Goal: Browse casually: Explore the website without a specific task or goal

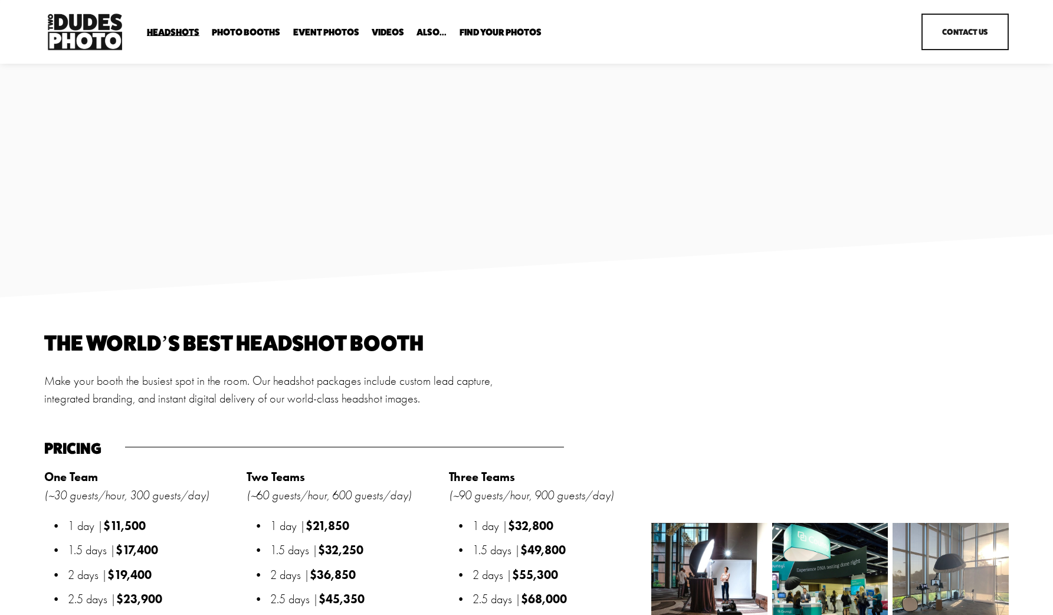
scroll to position [1357, 0]
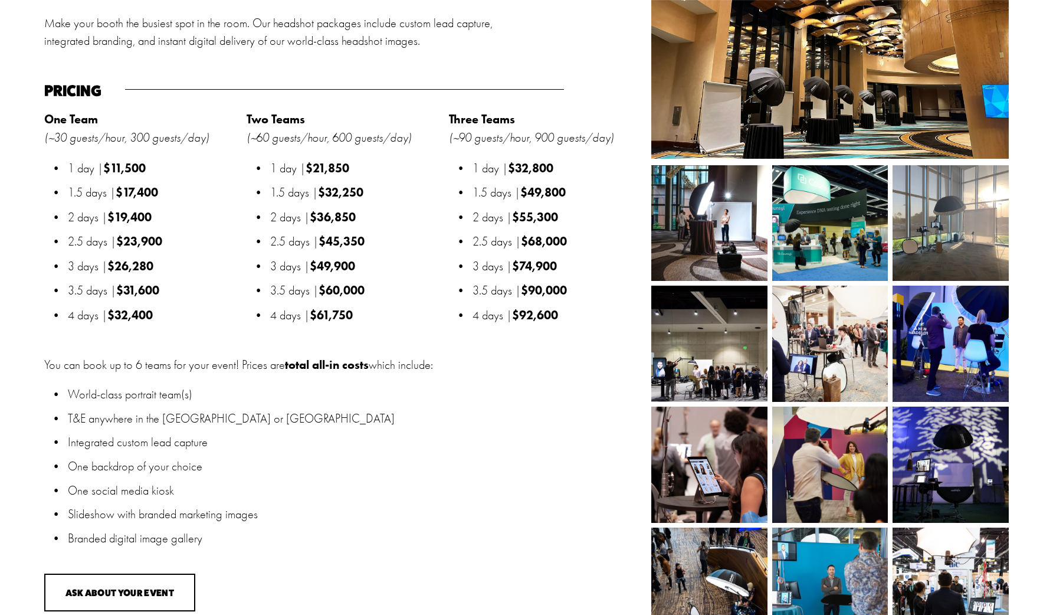
click at [840, 252] on img at bounding box center [829, 223] width 175 height 116
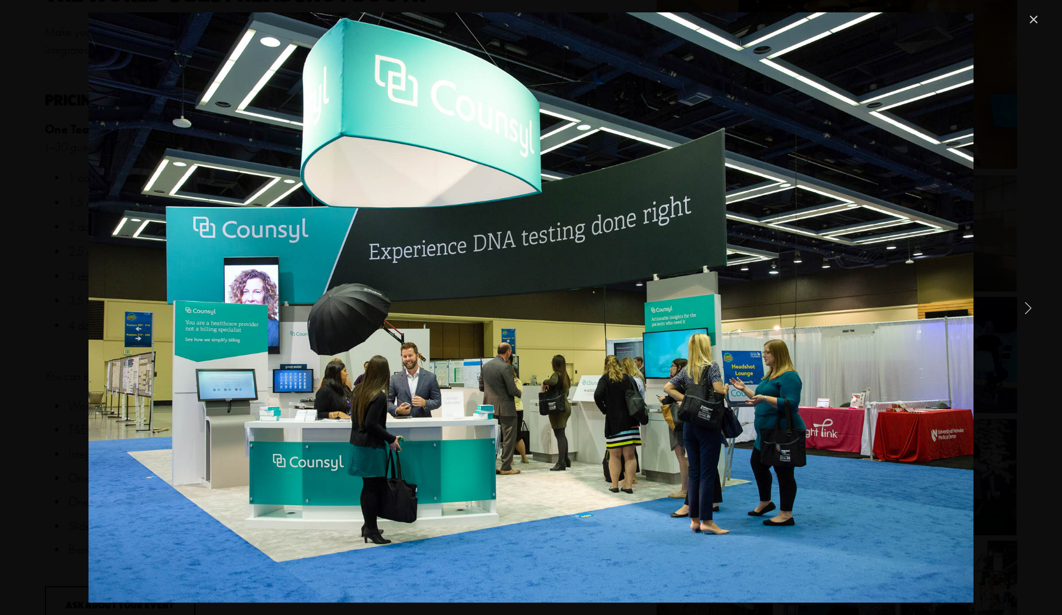
click at [1027, 305] on link "Next Item" at bounding box center [1028, 307] width 26 height 26
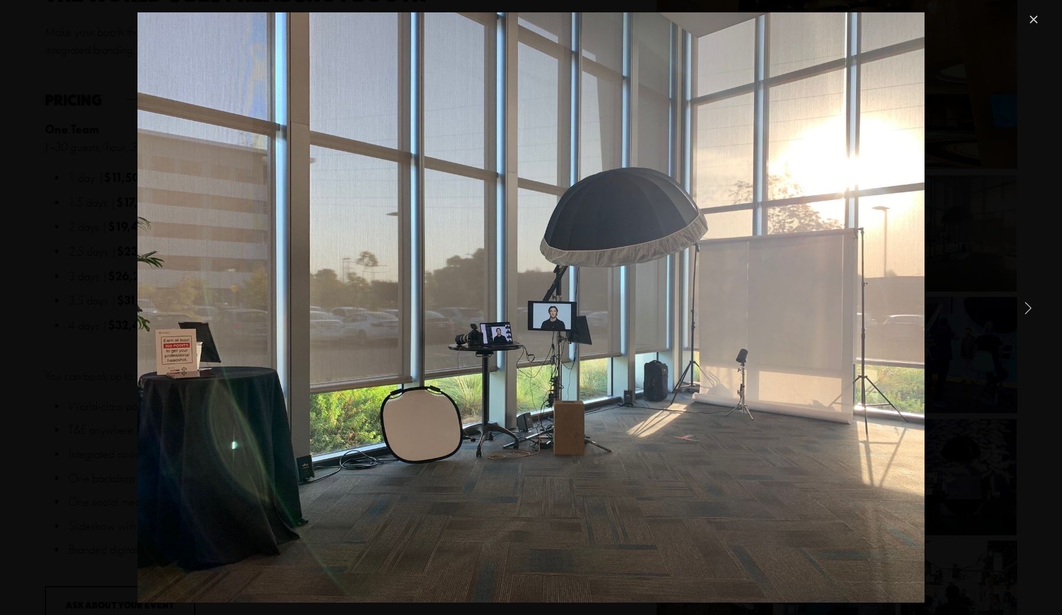
click at [1027, 305] on link "Next Item" at bounding box center [1028, 307] width 26 height 26
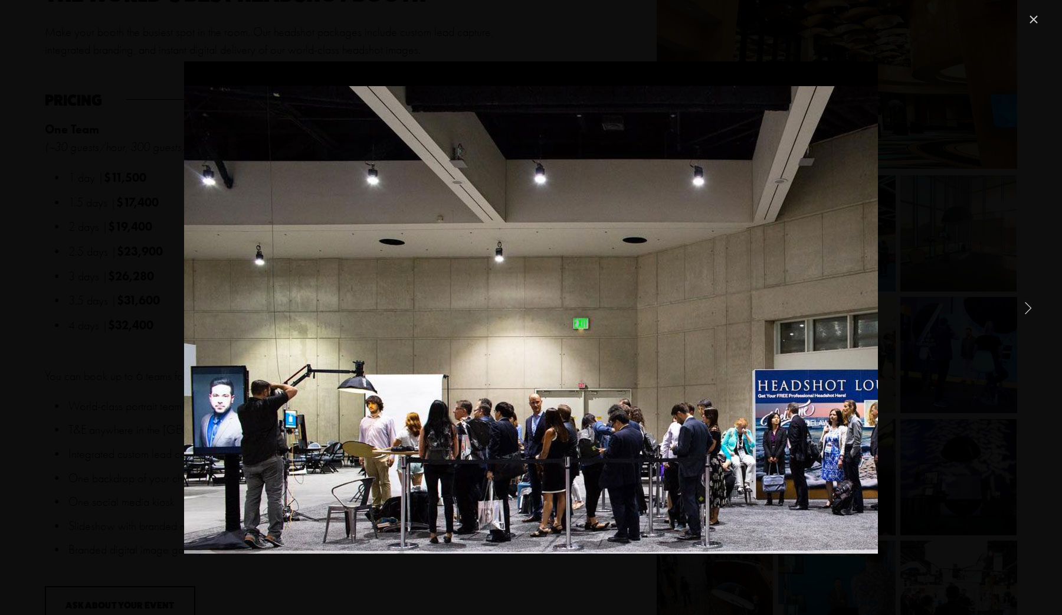
click at [1027, 305] on link "Next Item" at bounding box center [1028, 307] width 26 height 26
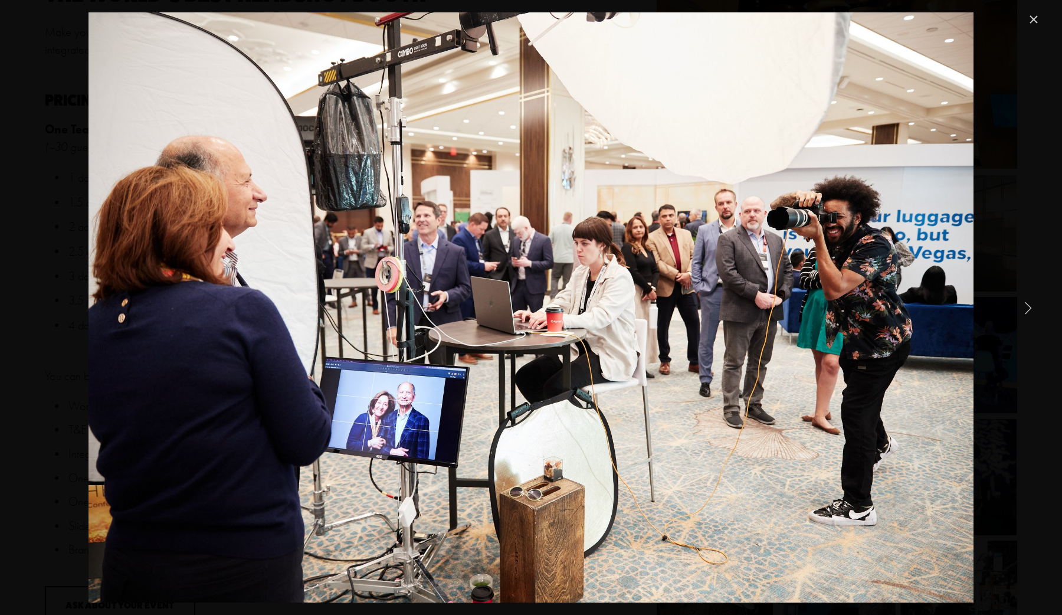
click at [1027, 305] on link "Next Item" at bounding box center [1028, 307] width 26 height 26
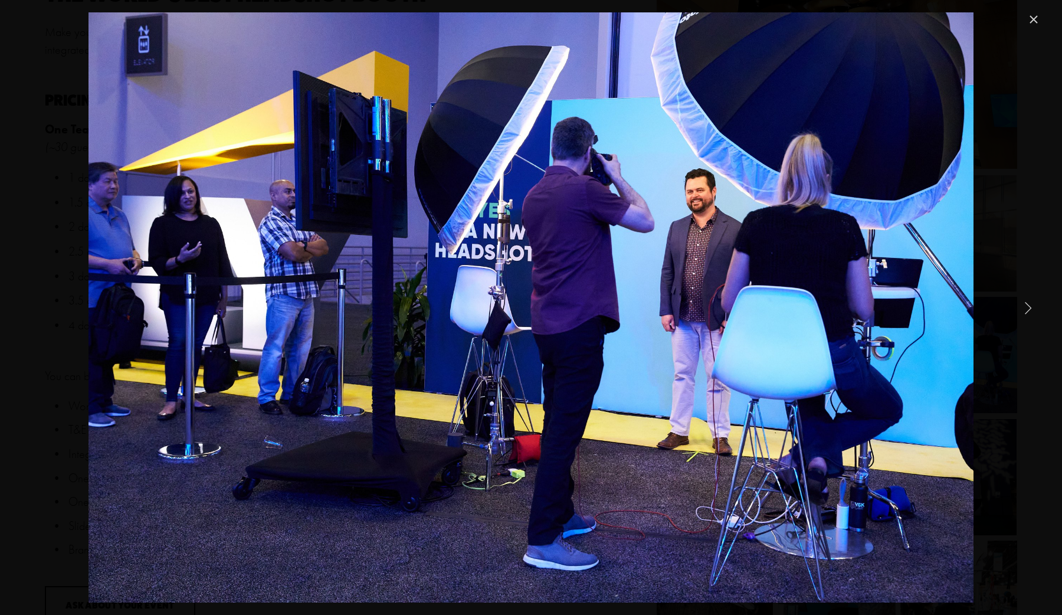
click at [1027, 305] on link "Next Item" at bounding box center [1028, 307] width 26 height 26
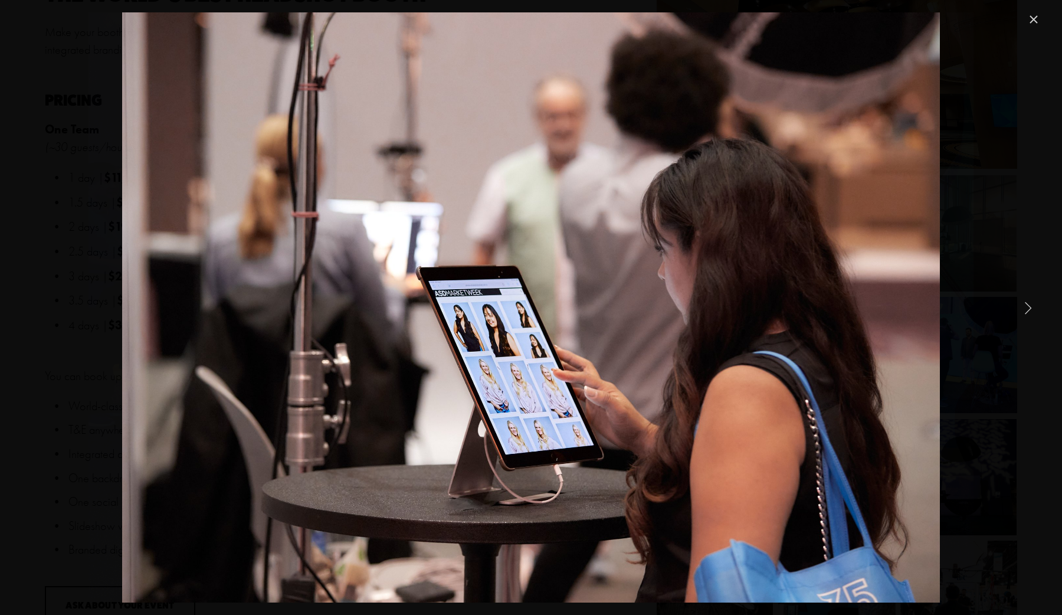
click at [1027, 305] on link "Next Item" at bounding box center [1028, 307] width 26 height 26
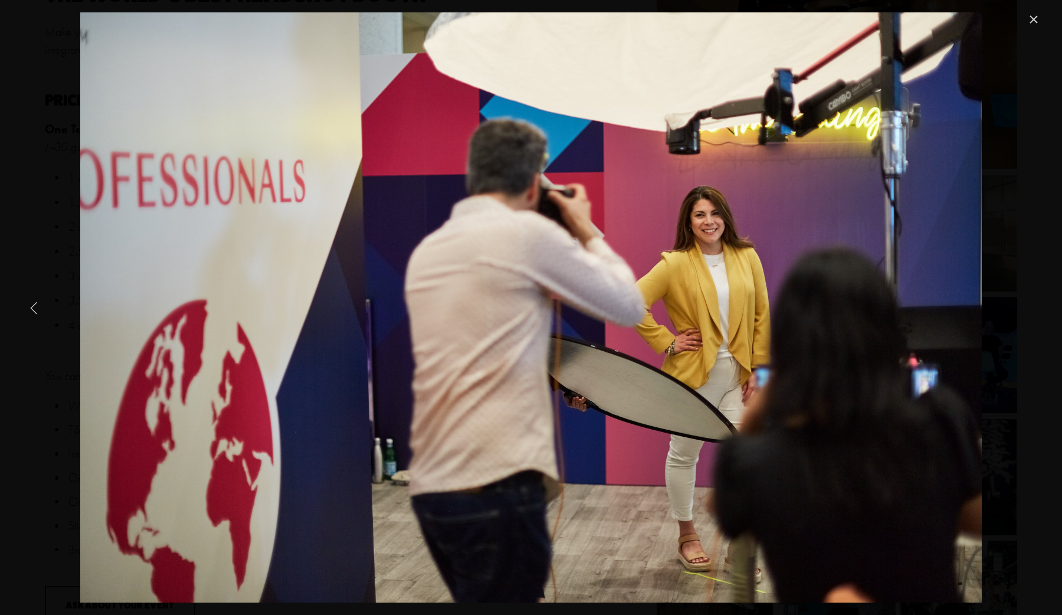
click at [32, 302] on link "Previous Item" at bounding box center [34, 307] width 26 height 26
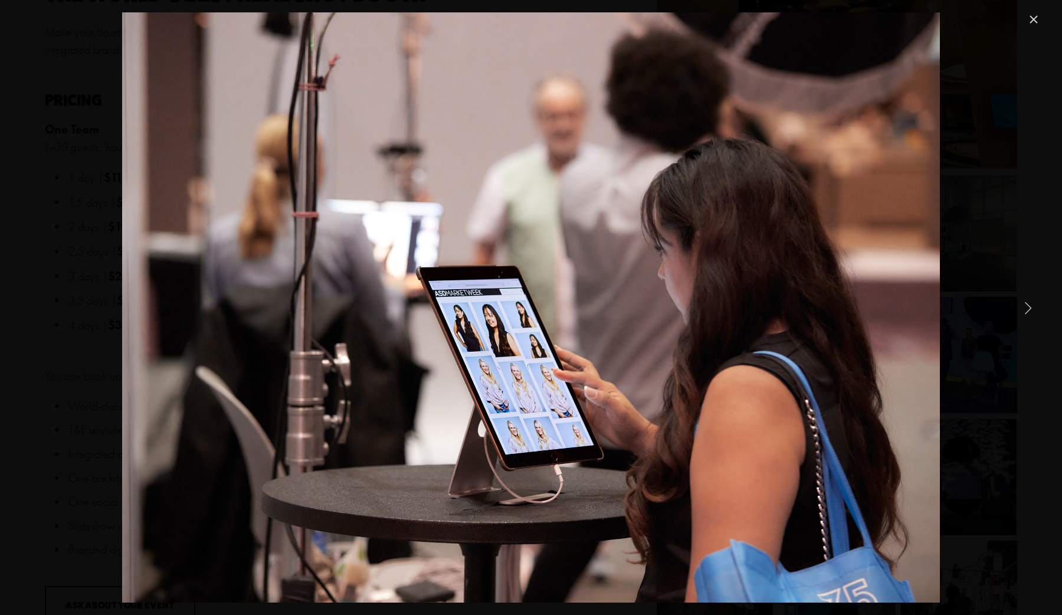
click at [1025, 310] on link "Next Item" at bounding box center [1028, 307] width 26 height 26
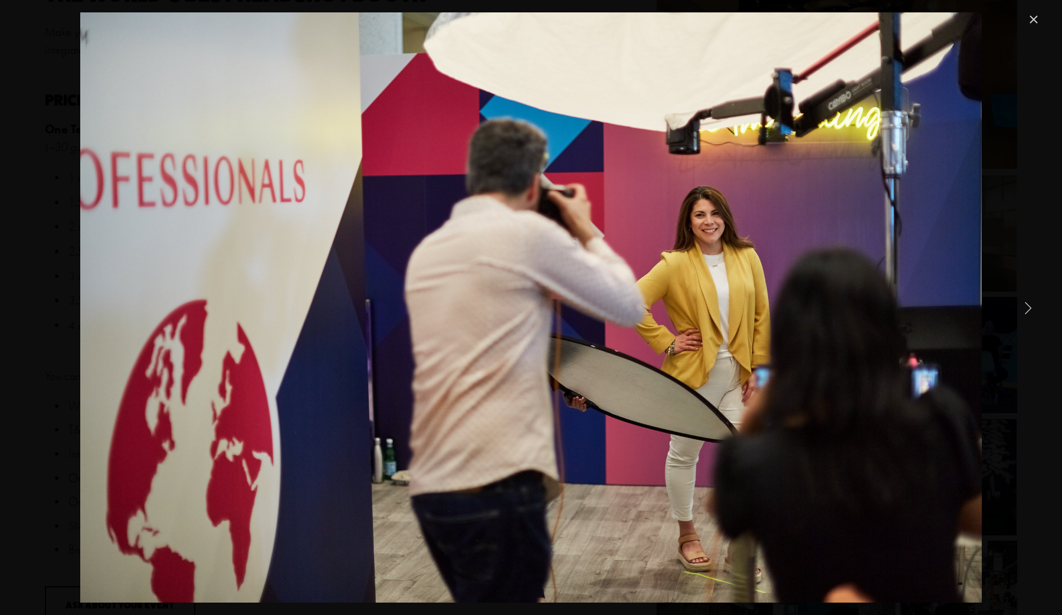
click at [1025, 310] on link "Next Item" at bounding box center [1028, 307] width 26 height 26
click at [1032, 310] on link "Next Item" at bounding box center [1028, 307] width 26 height 26
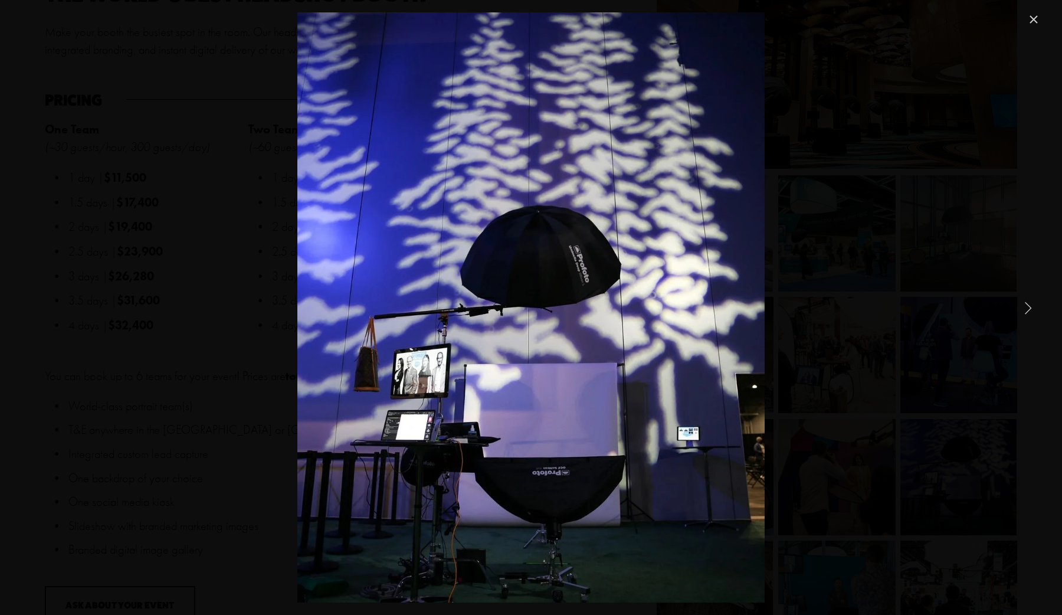
click at [1032, 310] on link "Next Item" at bounding box center [1028, 307] width 26 height 26
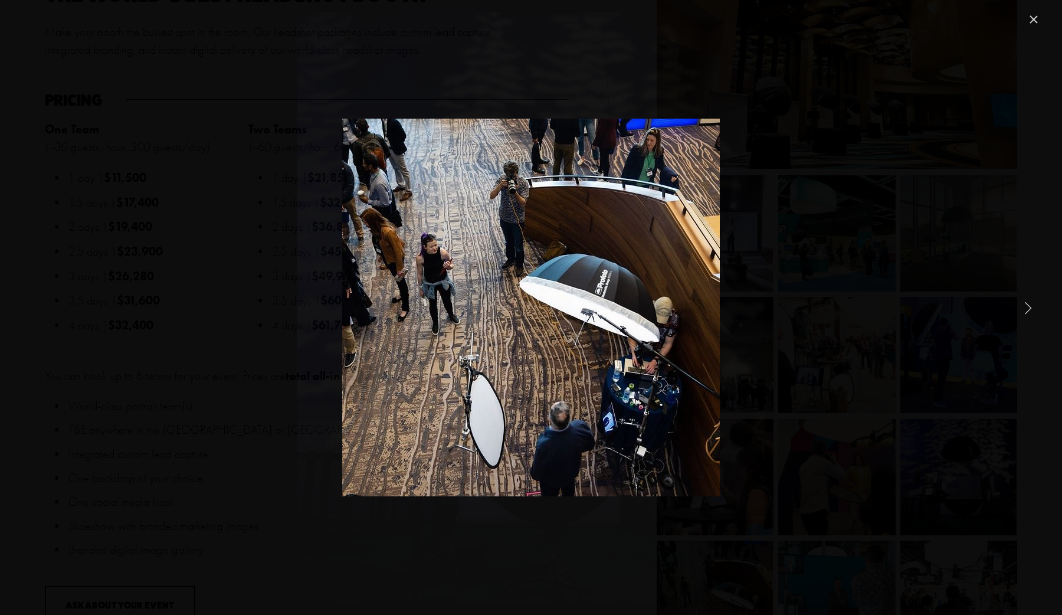
click at [1032, 310] on link "Next Item" at bounding box center [1028, 307] width 26 height 26
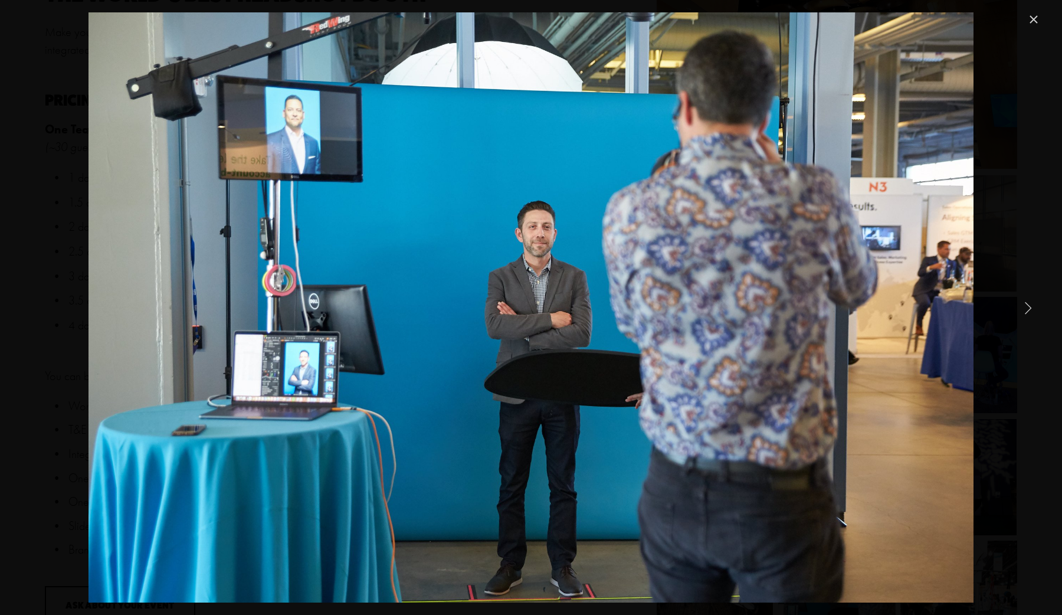
click at [1032, 310] on link "Next Item" at bounding box center [1028, 307] width 26 height 26
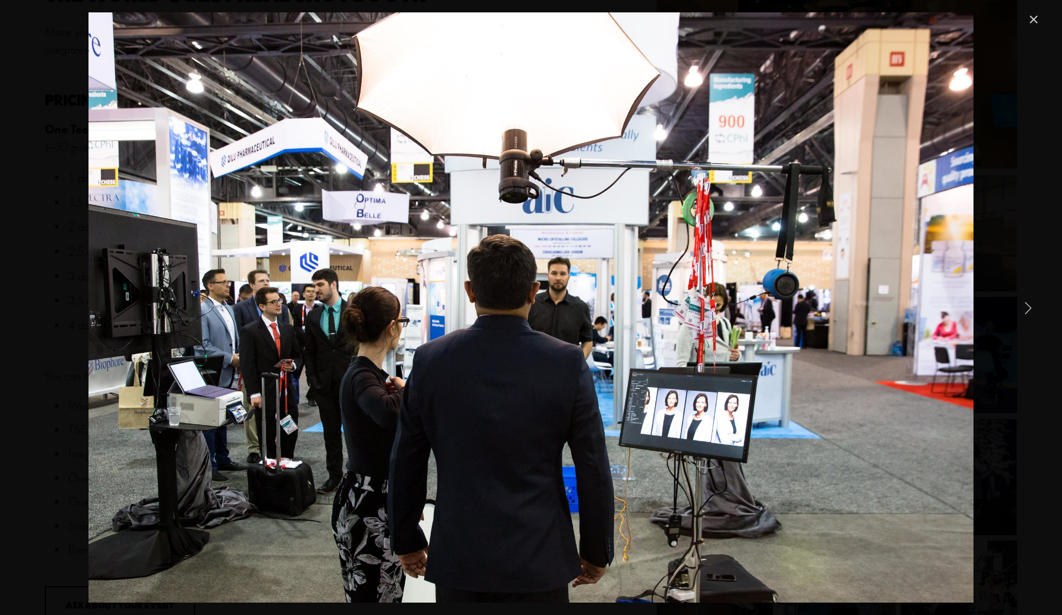
click at [1032, 310] on link "Next Item" at bounding box center [1028, 307] width 26 height 26
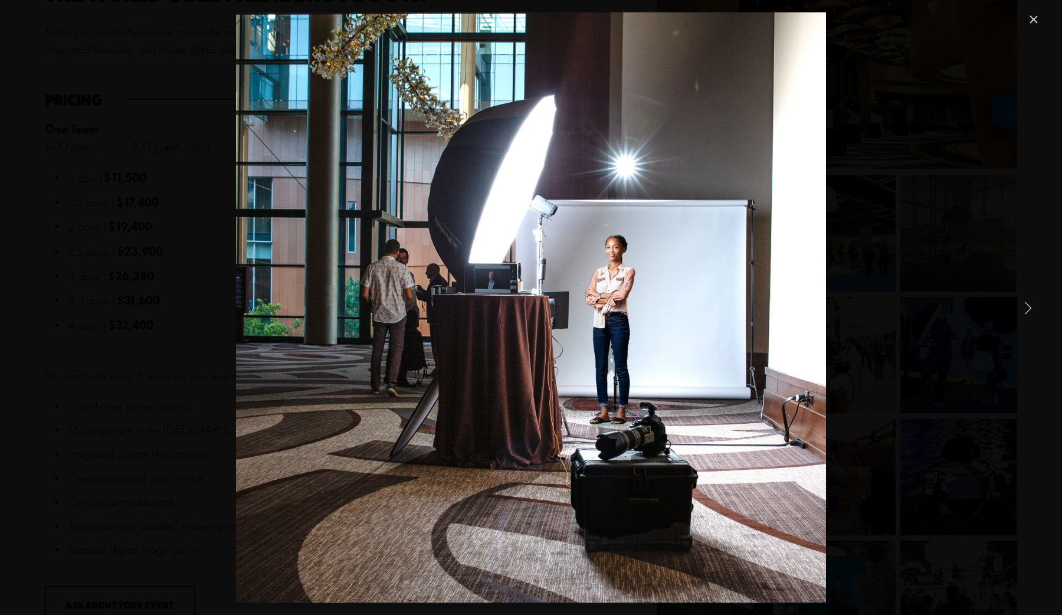
click at [1032, 310] on link "Next Item" at bounding box center [1028, 307] width 26 height 26
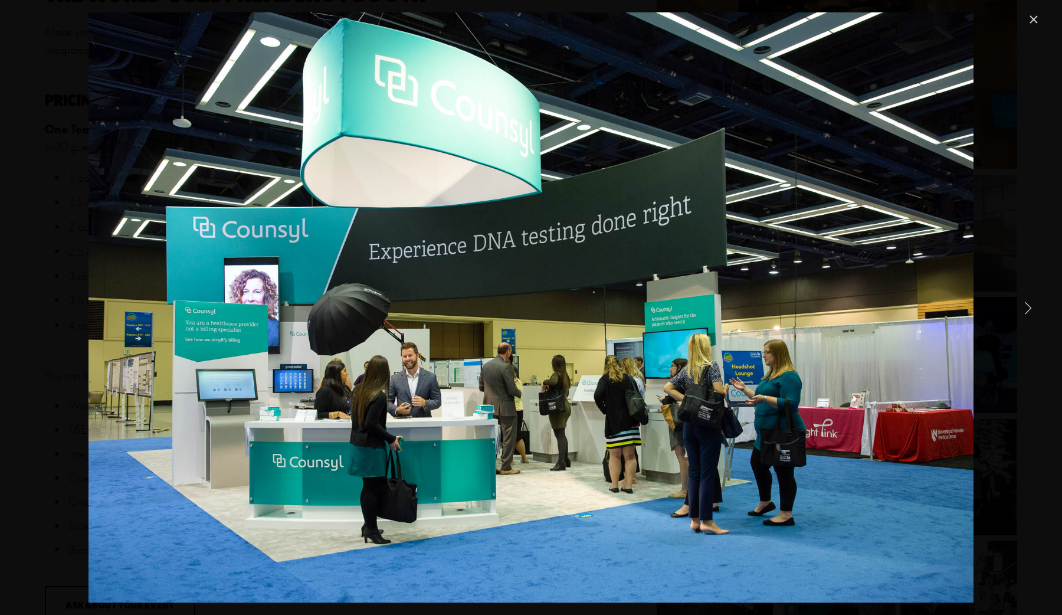
click at [1032, 310] on link "Next Item" at bounding box center [1028, 307] width 26 height 26
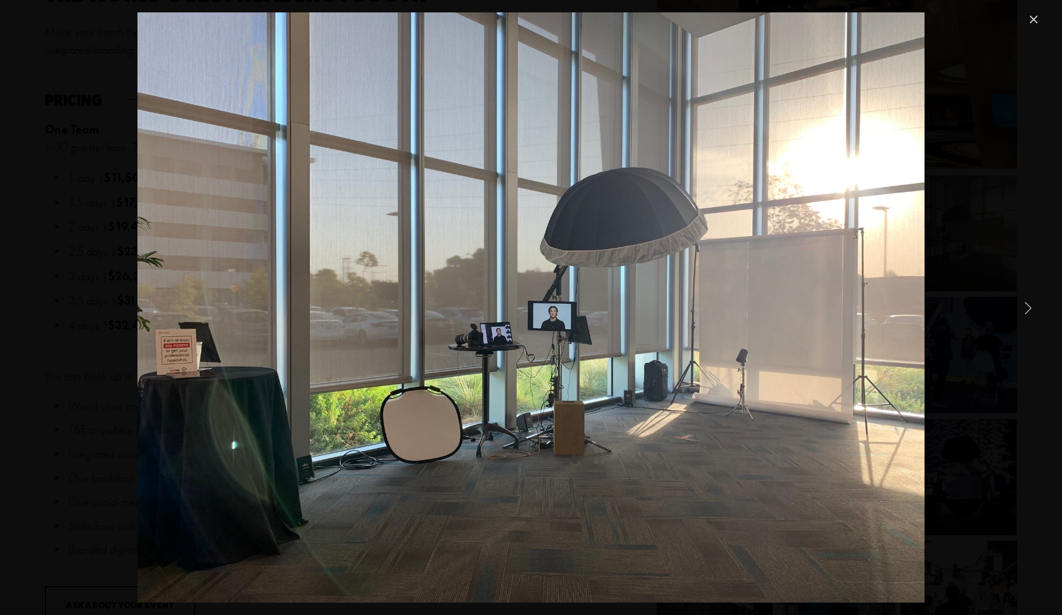
click at [1029, 21] on link "Close" at bounding box center [1034, 19] width 14 height 14
